Goal: Information Seeking & Learning: Learn about a topic

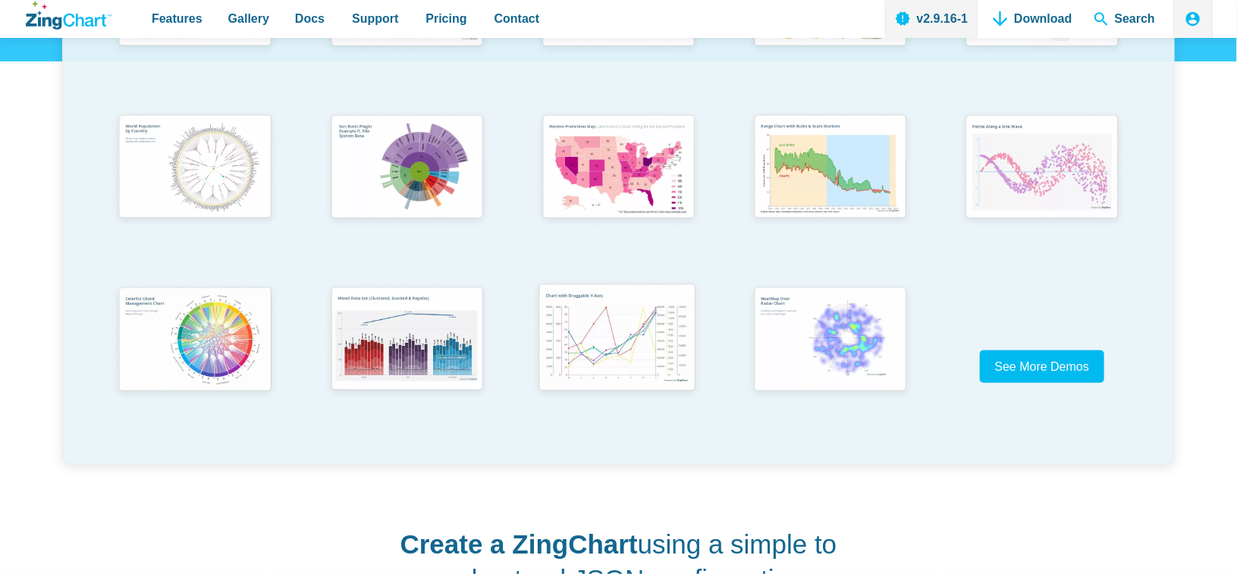
scroll to position [531, 0]
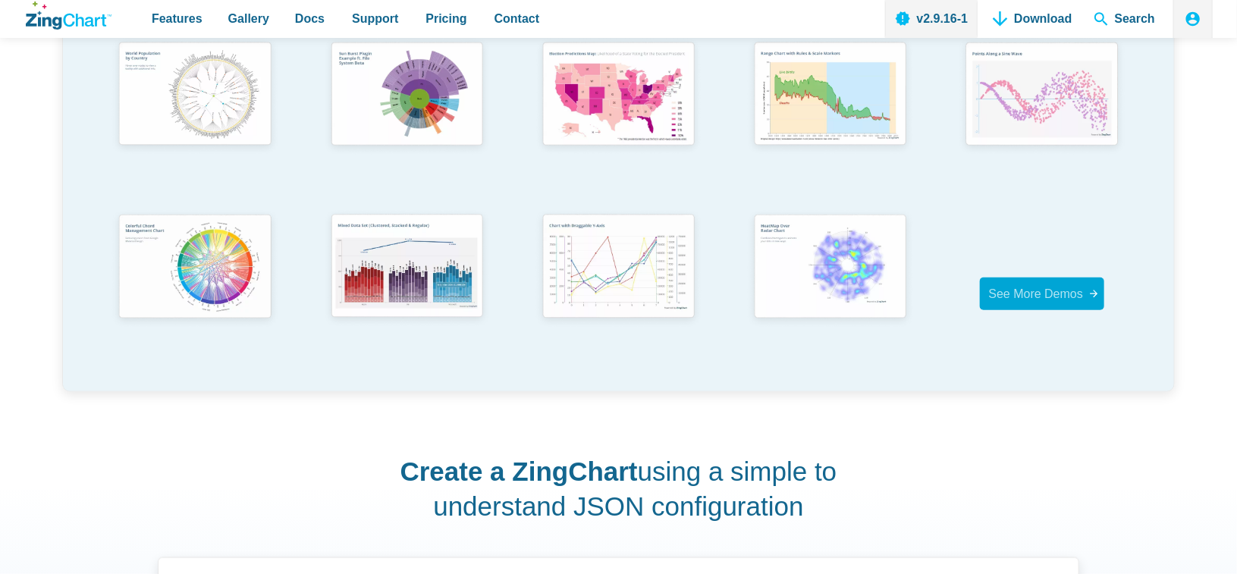
click at [1021, 292] on span "See More Demos" at bounding box center [1036, 294] width 95 height 13
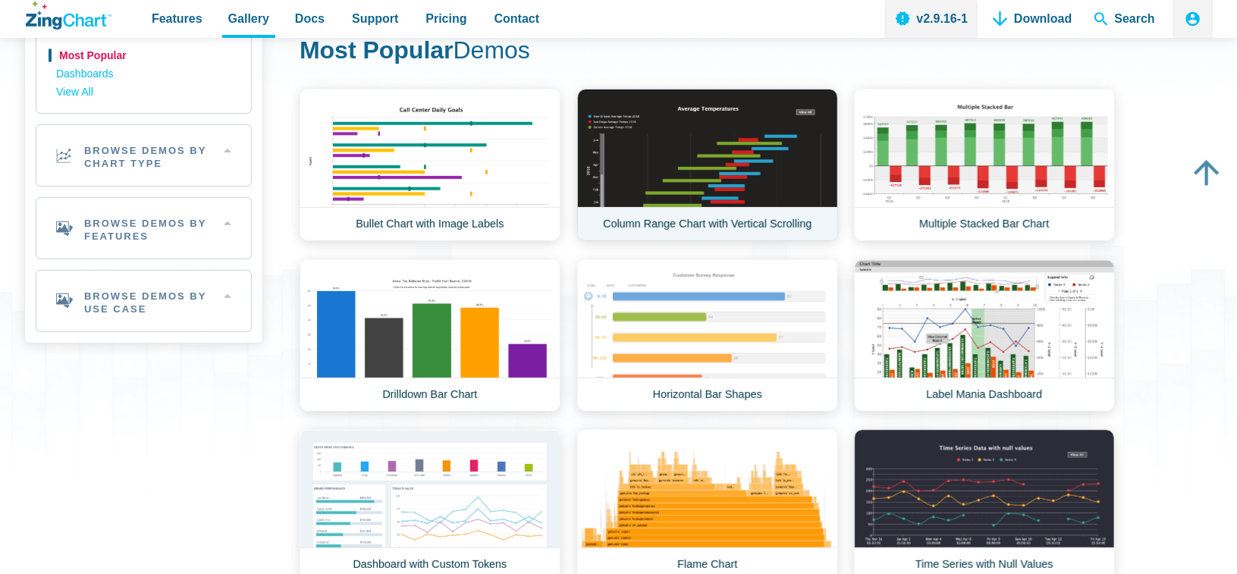
scroll to position [152, 0]
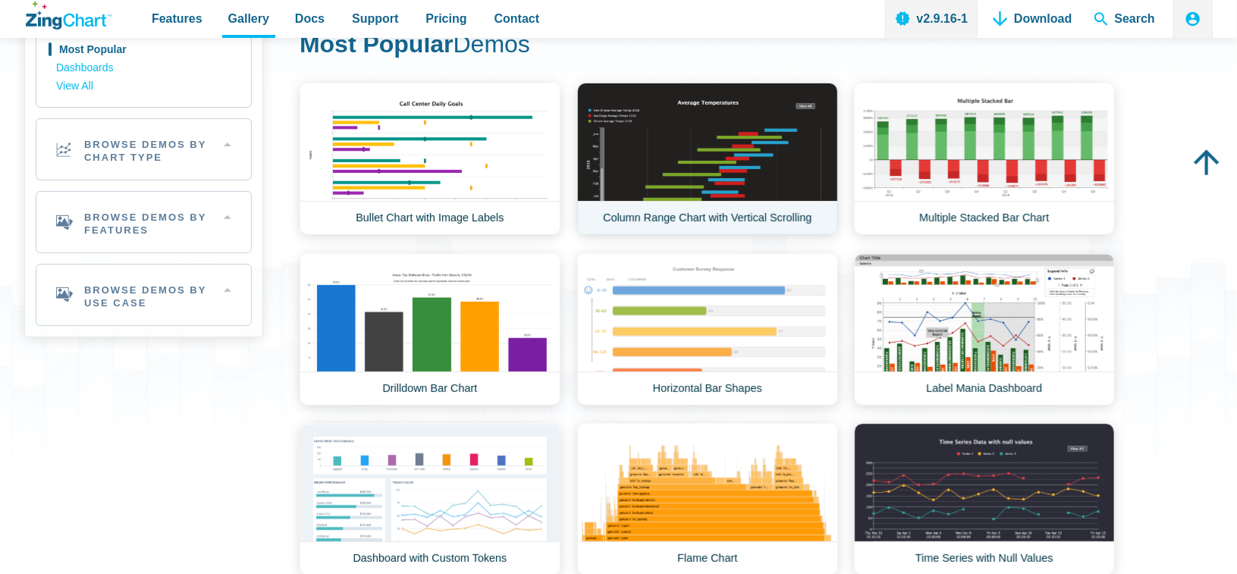
click at [738, 184] on link "Column Range Chart with Vertical Scrolling" at bounding box center [707, 159] width 261 height 152
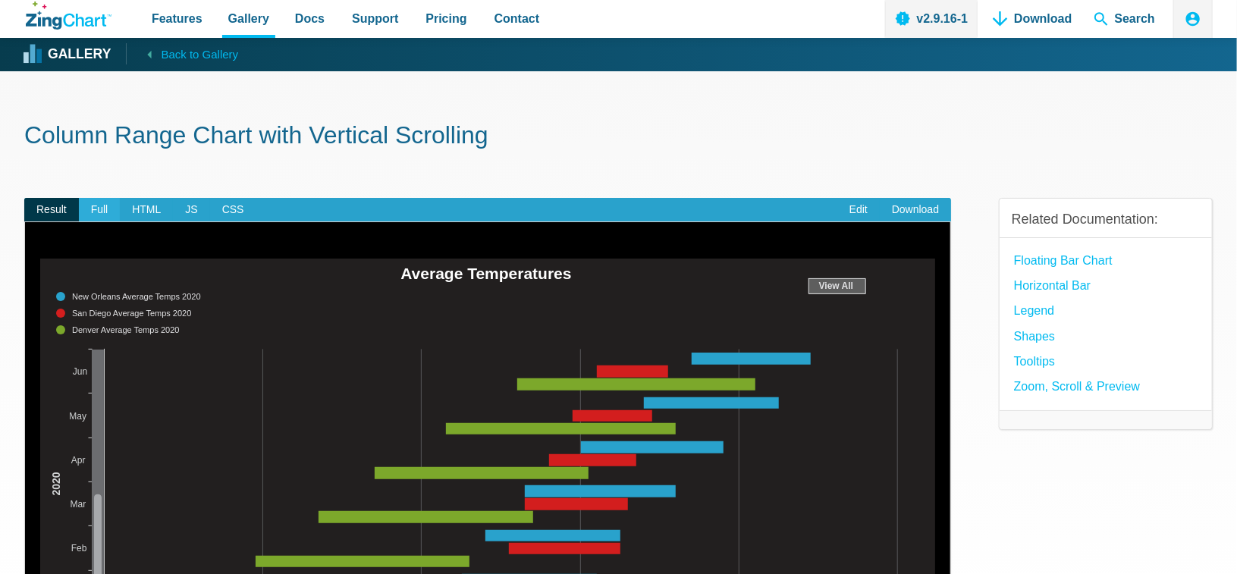
click at [118, 203] on span "Full" at bounding box center [100, 210] width 42 height 24
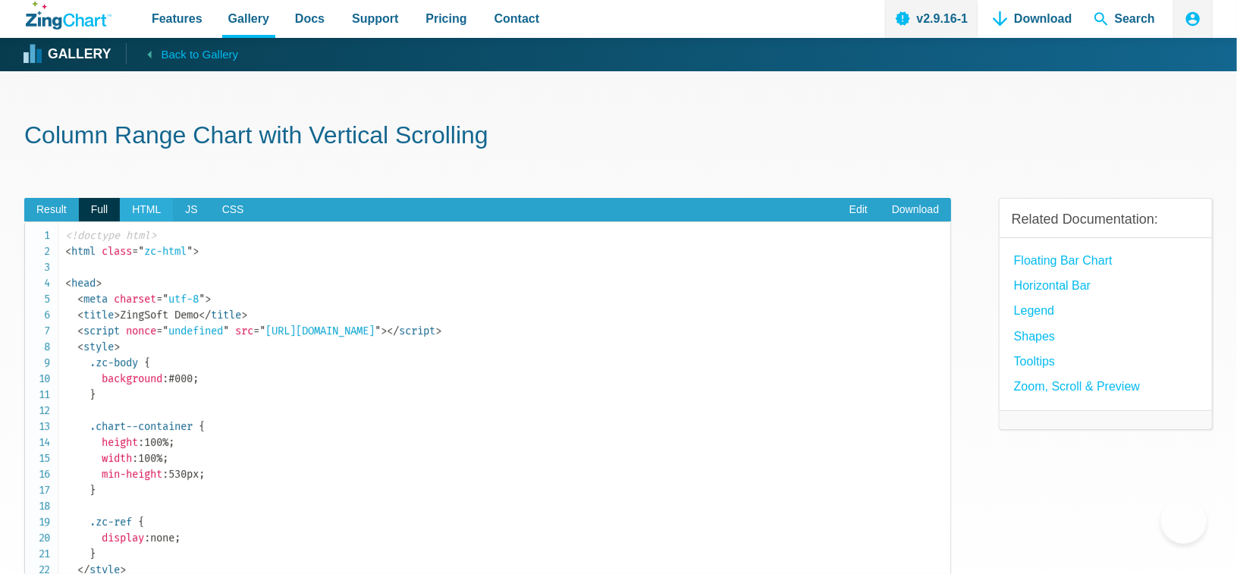
click at [149, 207] on span "HTML" at bounding box center [146, 210] width 53 height 24
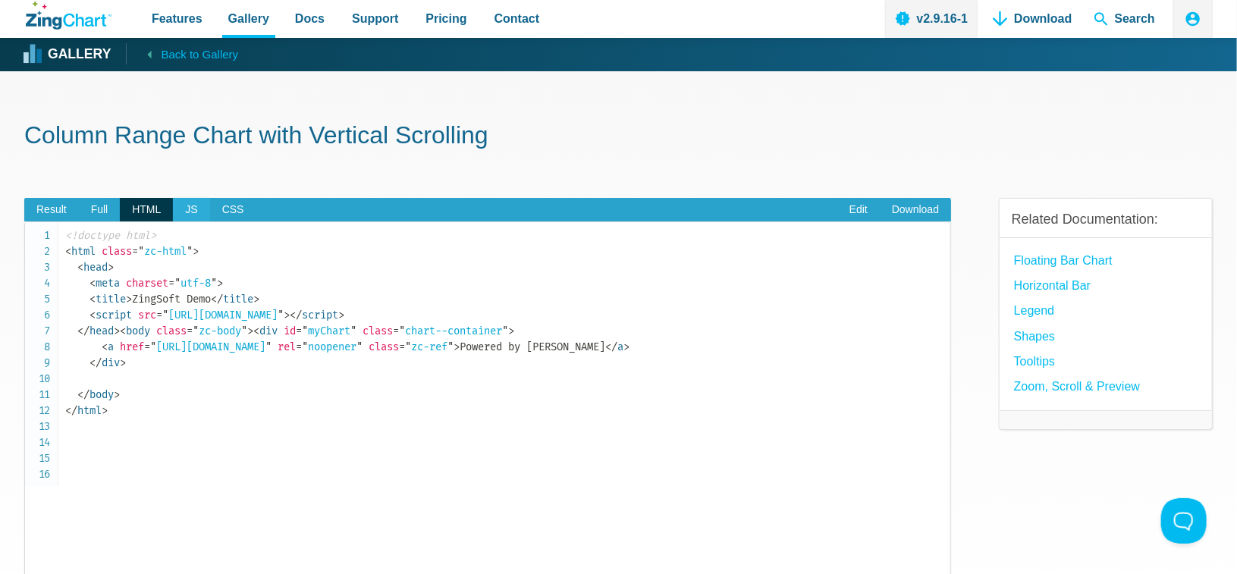
click at [192, 212] on span "JS" at bounding box center [191, 210] width 36 height 24
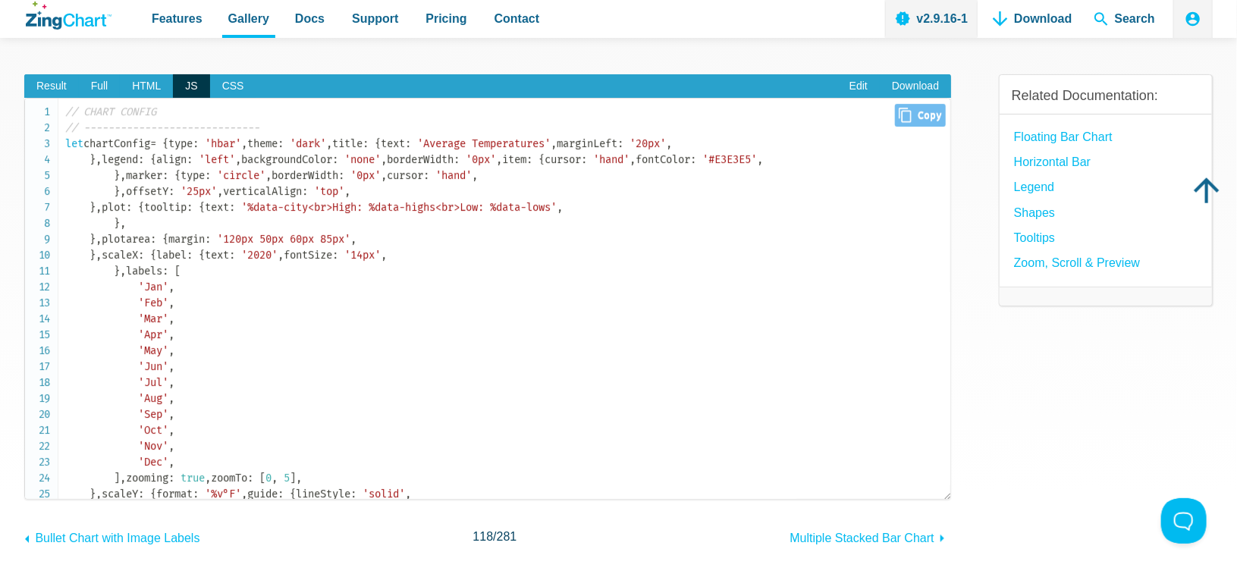
scroll to position [76, 0]
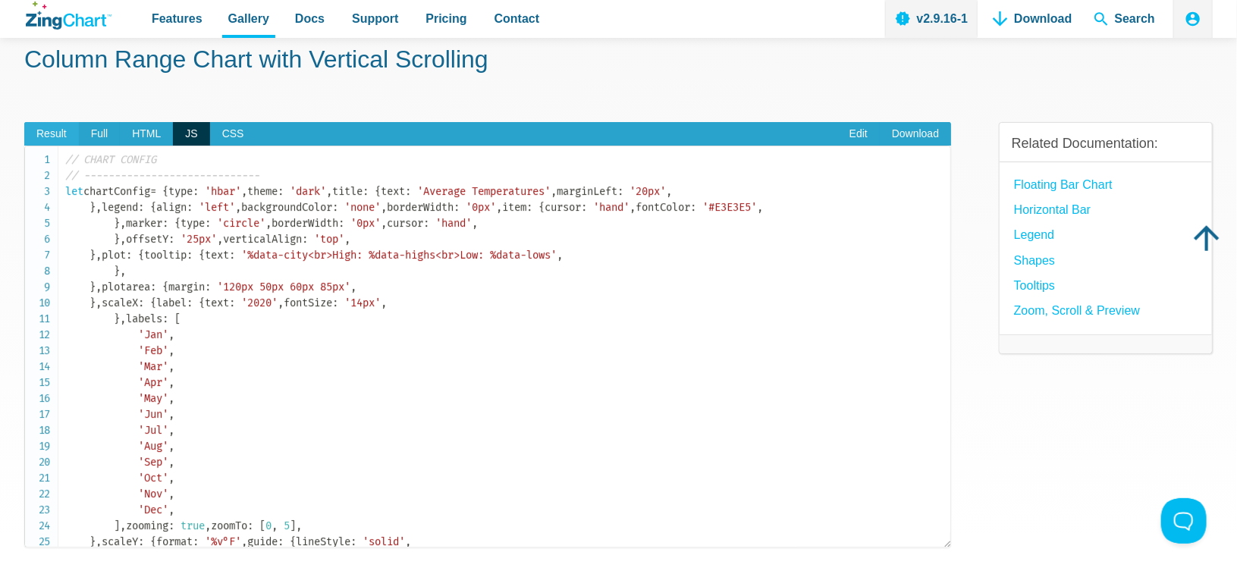
click at [39, 131] on span "Result" at bounding box center [51, 134] width 55 height 24
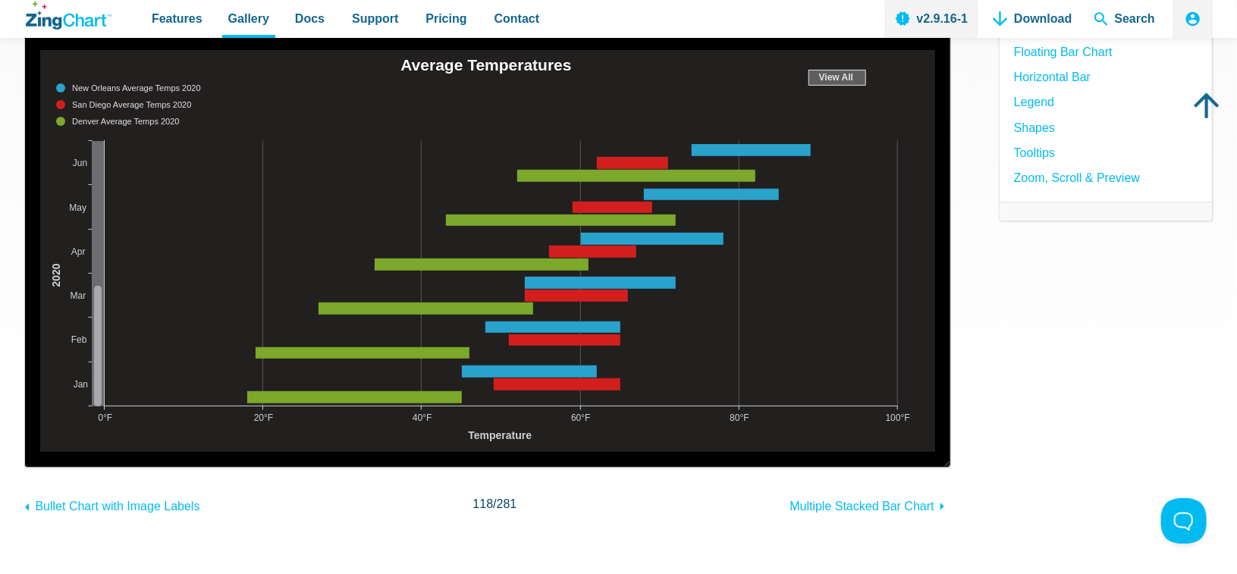
scroll to position [0, 0]
